Goal: Task Accomplishment & Management: Manage account settings

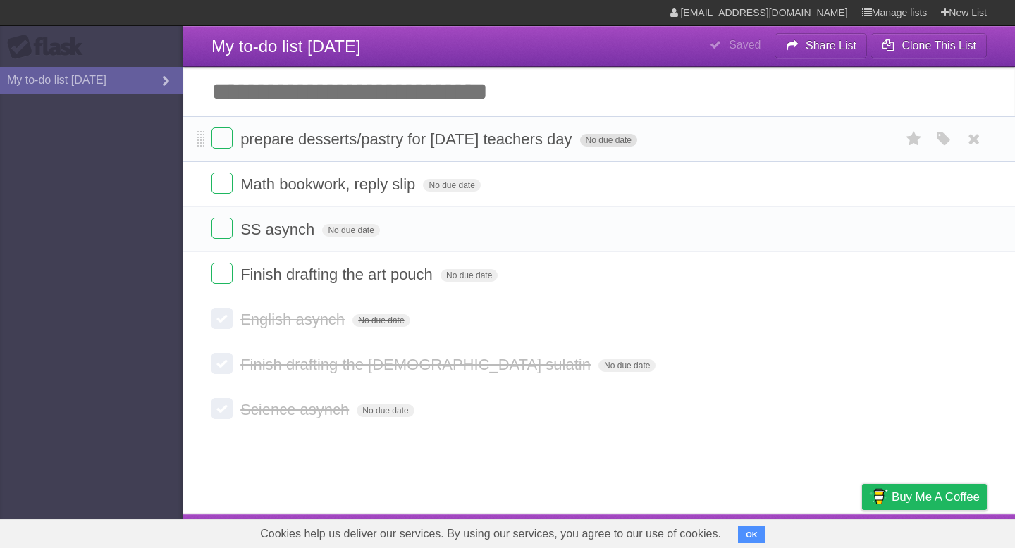
click at [583, 139] on span "No due date" at bounding box center [608, 140] width 57 height 13
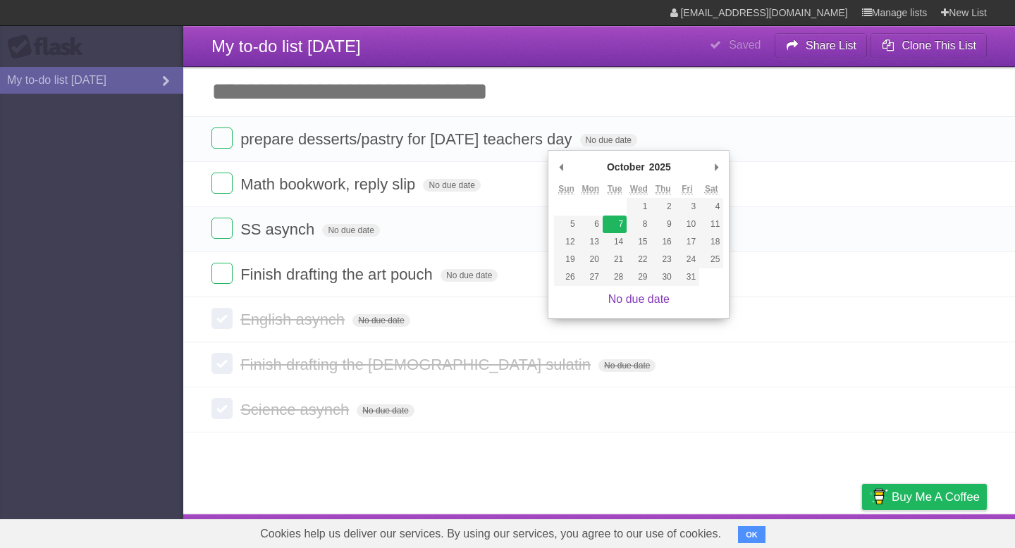
type span "[DATE]"
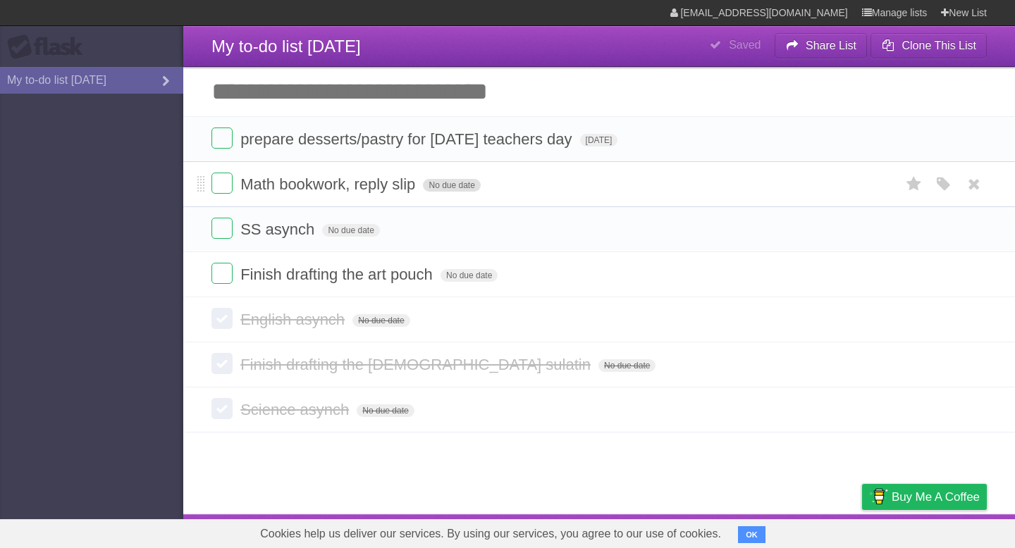
click at [436, 189] on span "No due date" at bounding box center [451, 185] width 57 height 13
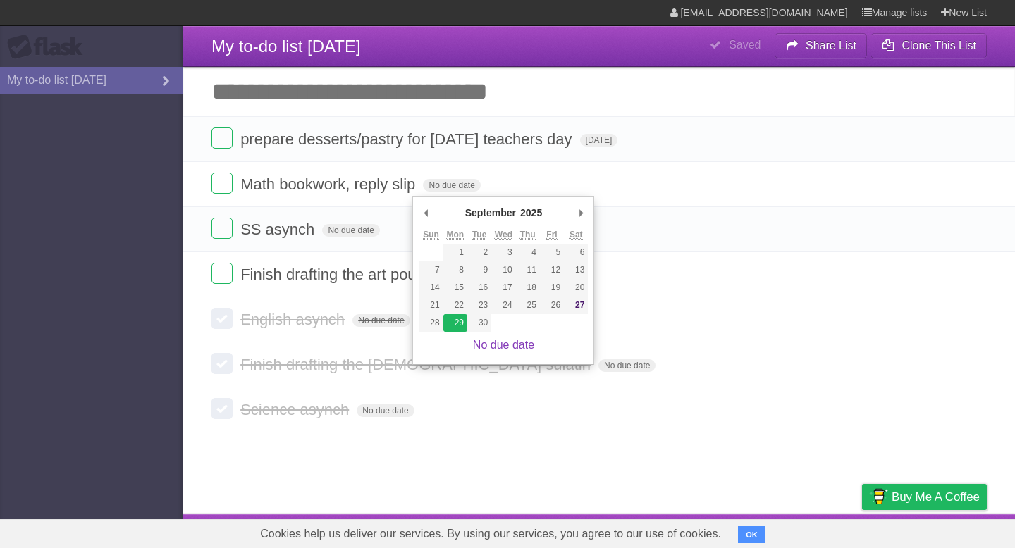
type span "[DATE]"
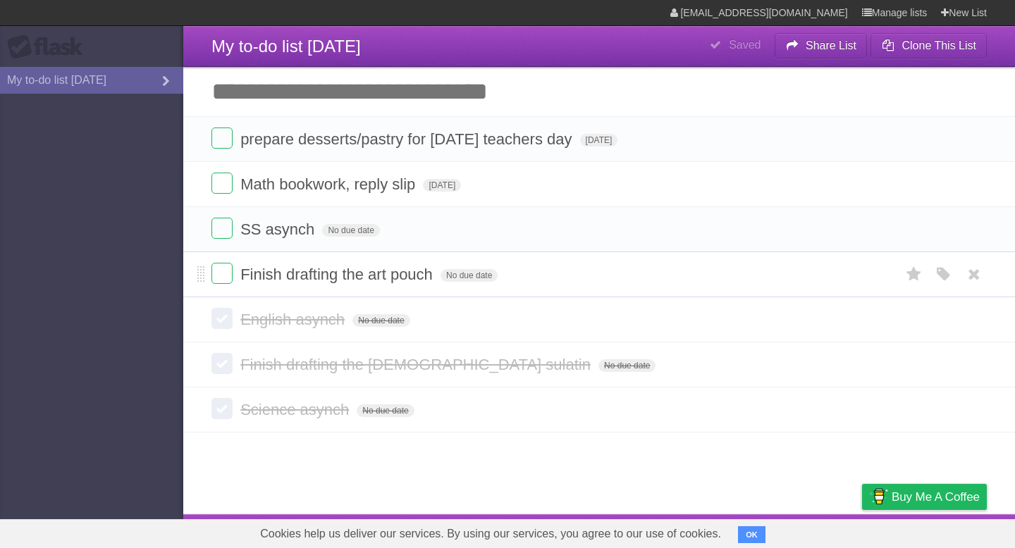
drag, startPoint x: 197, startPoint y: 284, endPoint x: 197, endPoint y: 267, distance: 16.9
click at [197, 267] on li "Finish drafting the art pouch No due date White Red Blue Green Purple Orange" at bounding box center [599, 275] width 832 height 46
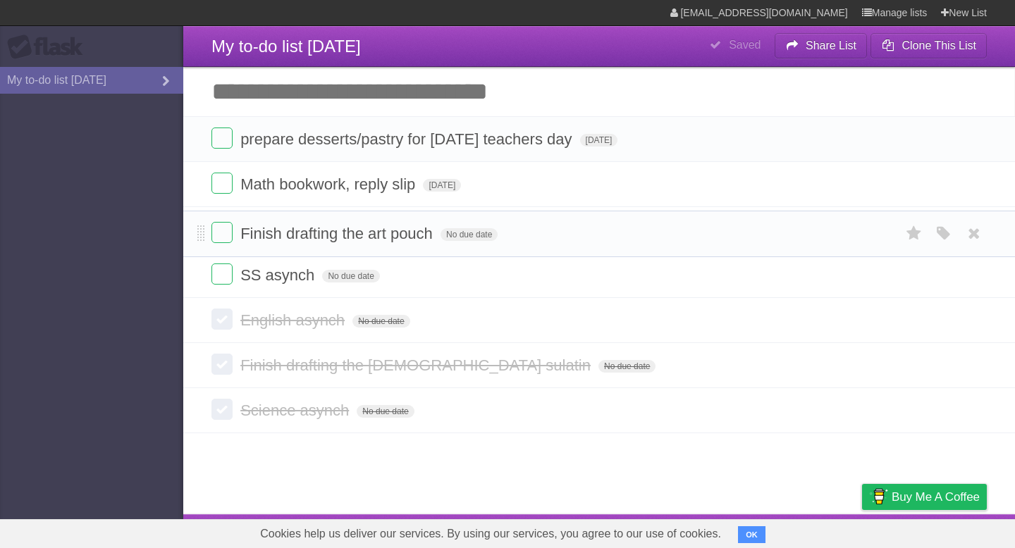
drag, startPoint x: 201, startPoint y: 275, endPoint x: 207, endPoint y: 225, distance: 50.4
click at [464, 236] on span "No due date" at bounding box center [469, 230] width 57 height 13
click at [479, 237] on span "Tue Sep 23 2025" at bounding box center [460, 230] width 38 height 13
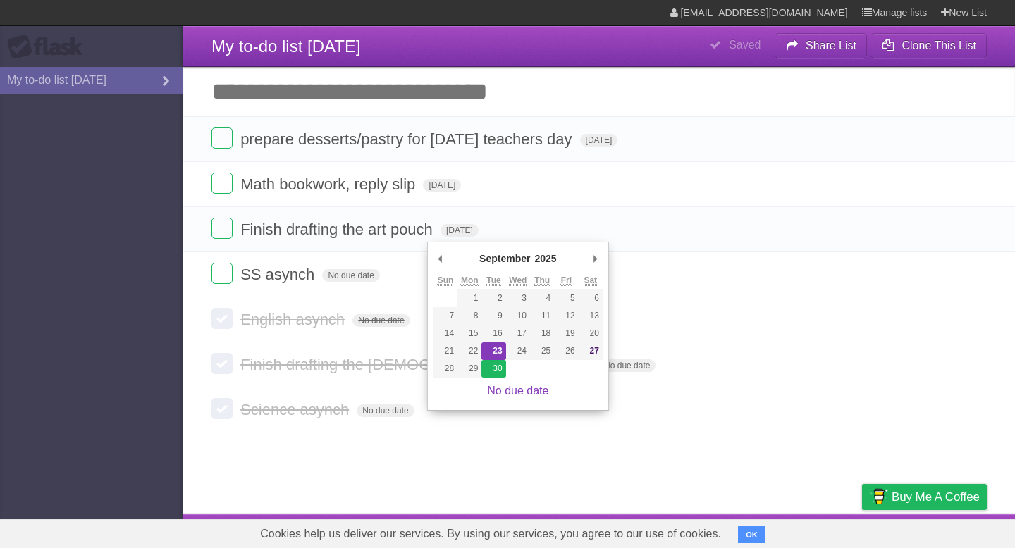
type span "Tue Sep 30 2025"
